Goal: Task Accomplishment & Management: Use online tool/utility

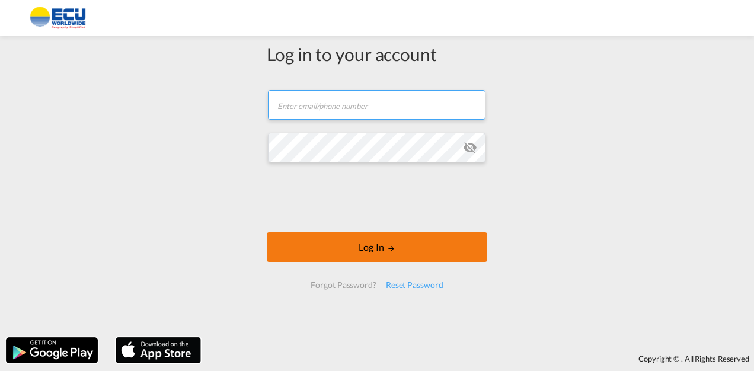
type input "[PERSON_NAME][EMAIL_ADDRESS][DOMAIN_NAME]"
click at [356, 244] on button "Log In" at bounding box center [377, 247] width 220 height 30
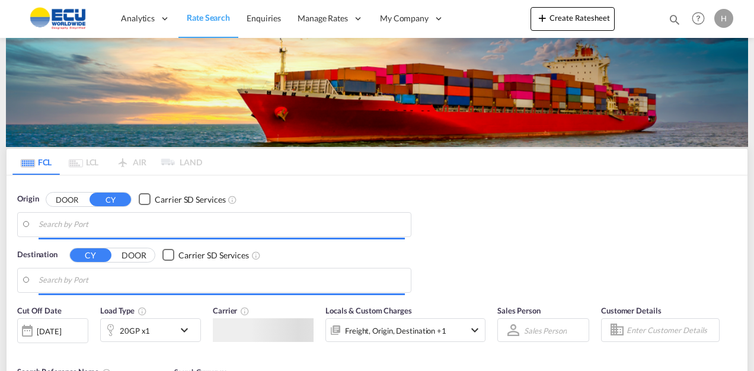
type input "Fos-[GEOGRAPHIC_DATA], [GEOGRAPHIC_DATA]"
type input "[GEOGRAPHIC_DATA], MXVER"
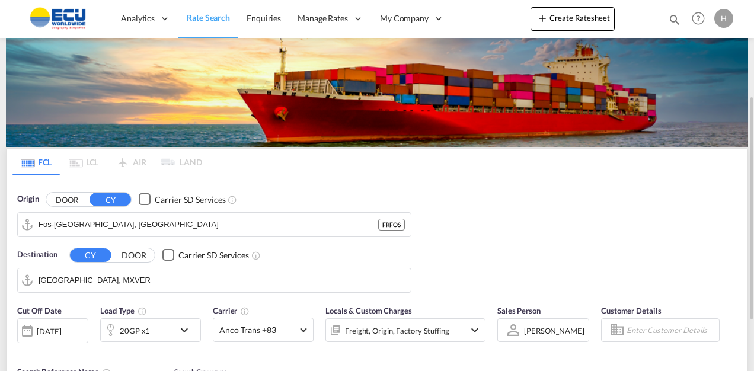
scroll to position [59, 0]
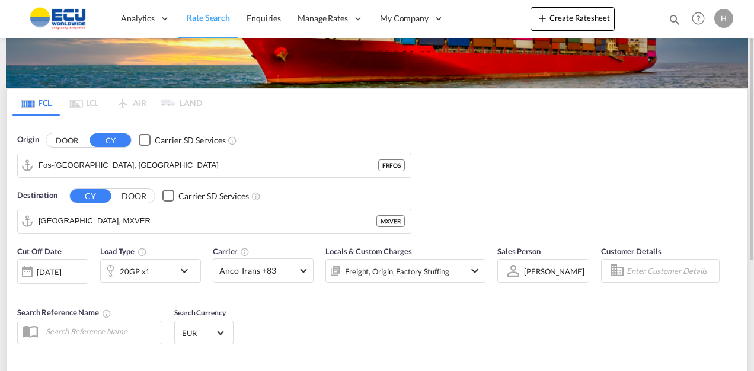
click at [464, 164] on div "Origin DOOR CY Carrier SD Services [GEOGRAPHIC_DATA], FRFOS FRFOS Destination C…" at bounding box center [377, 177] width 741 height 123
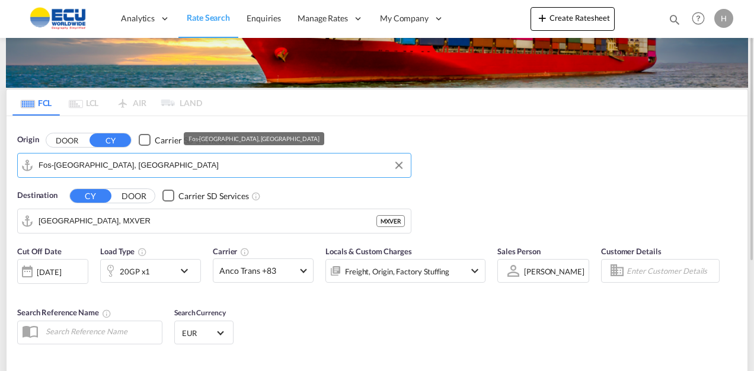
click at [306, 163] on input "Fos-[GEOGRAPHIC_DATA], [GEOGRAPHIC_DATA]" at bounding box center [222, 165] width 366 height 18
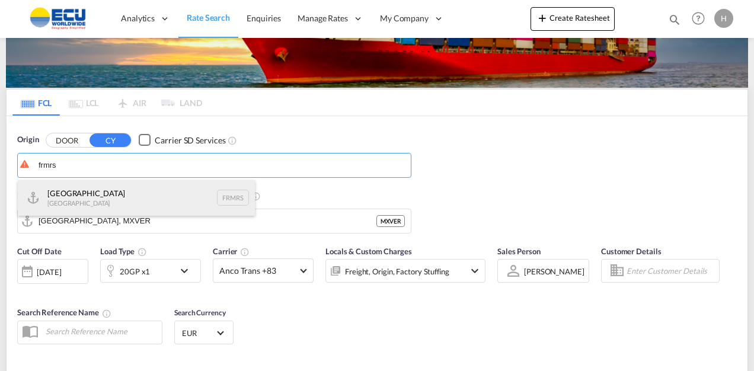
click at [81, 193] on div "Marseille [GEOGRAPHIC_DATA] FRMRS" at bounding box center [136, 198] width 237 height 36
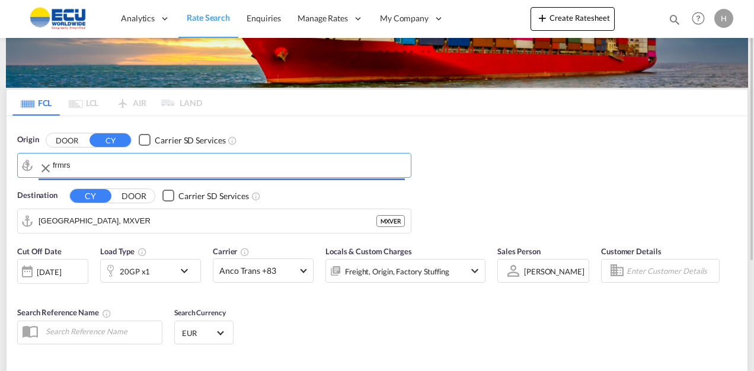
type input "[GEOGRAPHIC_DATA], FRMRS"
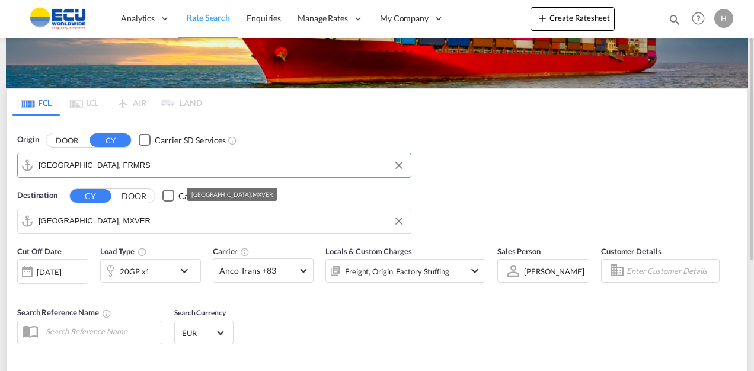
click at [157, 222] on input "[GEOGRAPHIC_DATA], MXVER" at bounding box center [222, 221] width 366 height 18
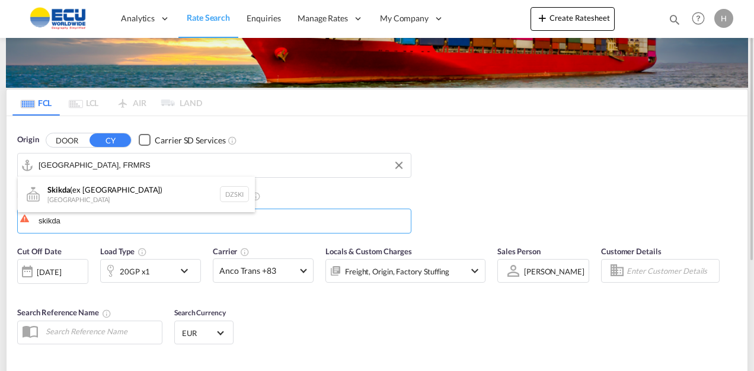
click at [88, 194] on div "Skikda (ex [GEOGRAPHIC_DATA]) [GEOGRAPHIC_DATA] DZSKI" at bounding box center [136, 195] width 237 height 36
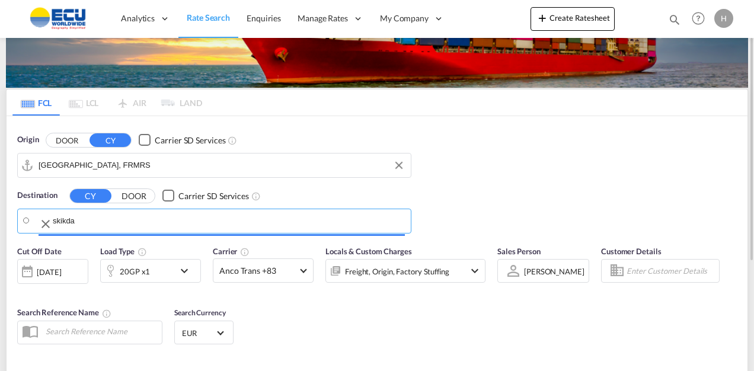
type input "Skikda (ex Philippeville), DZSKI"
